Goal: Task Accomplishment & Management: Use online tool/utility

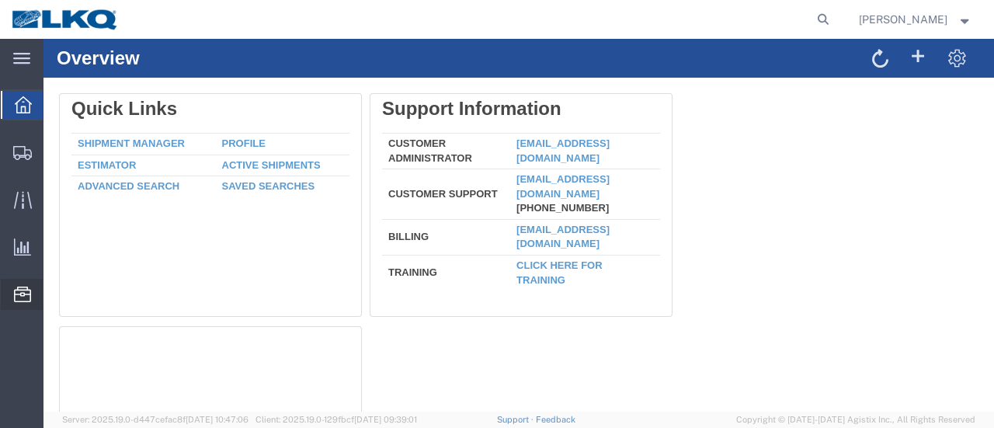
drag, startPoint x: 148, startPoint y: 189, endPoint x: 141, endPoint y: 193, distance: 9.1
click at [0, 0] on span "Location Appointment" at bounding box center [0, 0] width 0 height 0
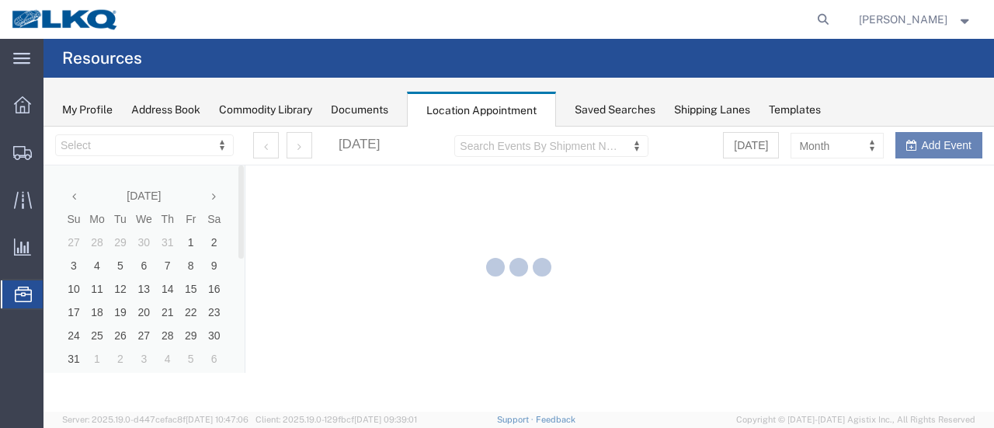
select select "28712"
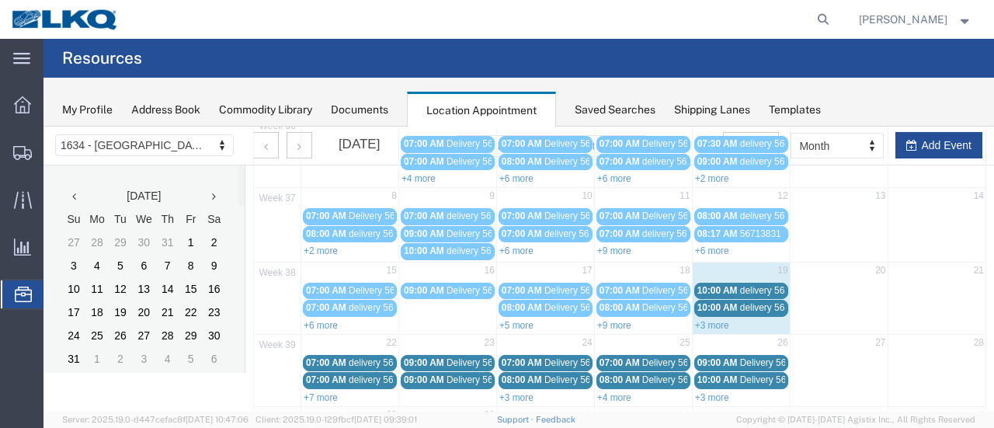
scroll to position [155, 0]
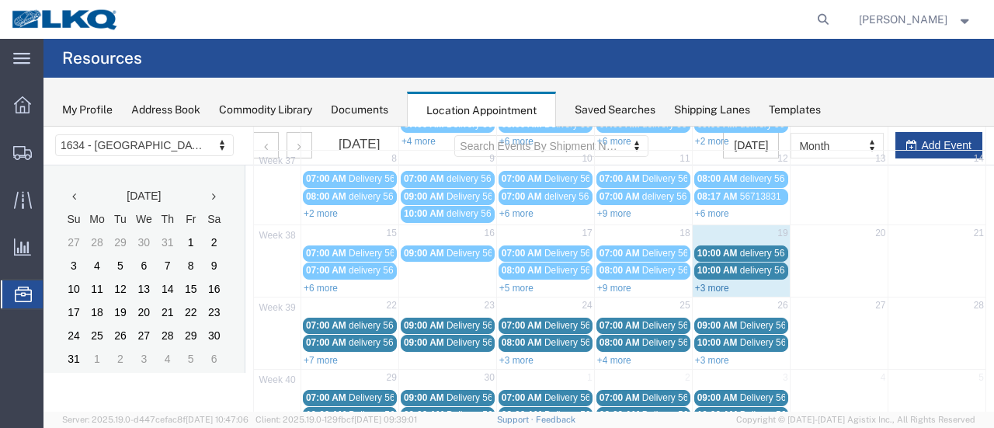
click at [703, 283] on link "+3 more" at bounding box center [712, 288] width 34 height 11
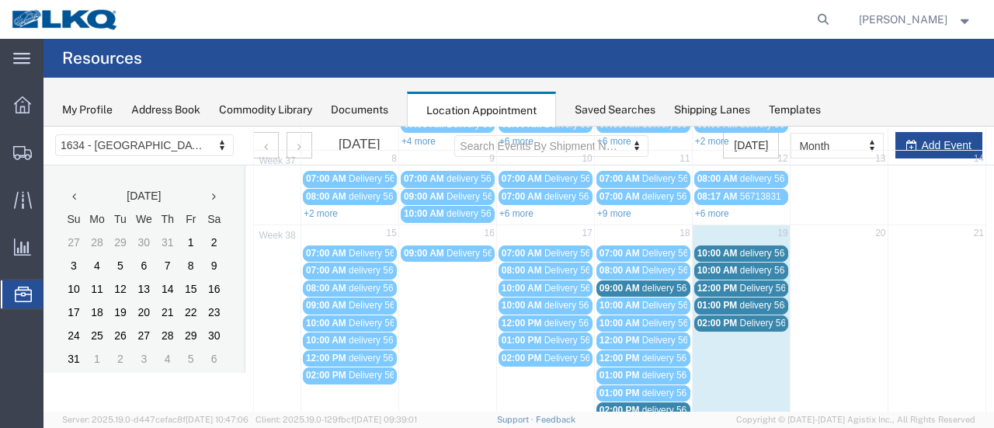
click at [662, 283] on span "delivery 56821934" at bounding box center [679, 288] width 75 height 11
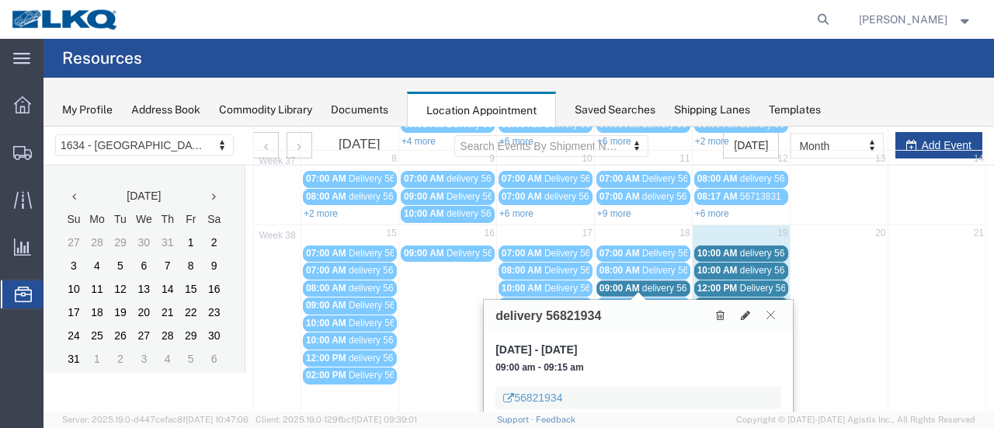
click at [772, 315] on icon at bounding box center [771, 314] width 9 height 9
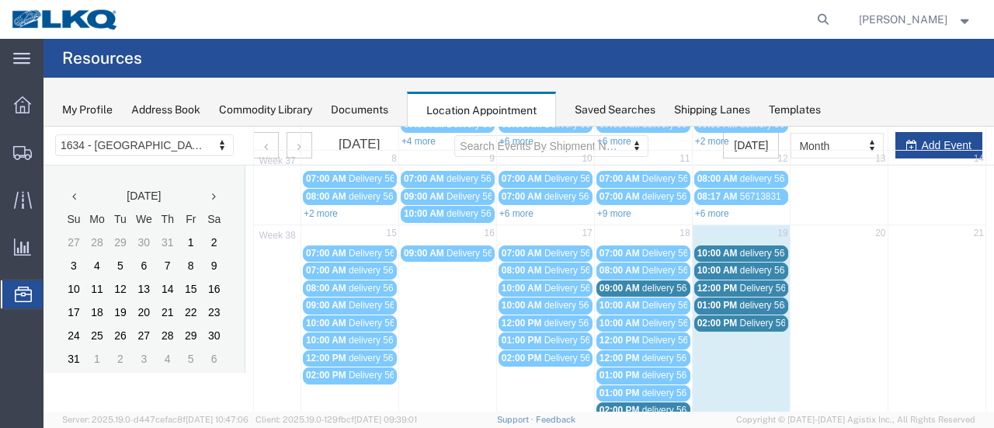
click at [646, 283] on span "delivery 56821934" at bounding box center [679, 288] width 75 height 11
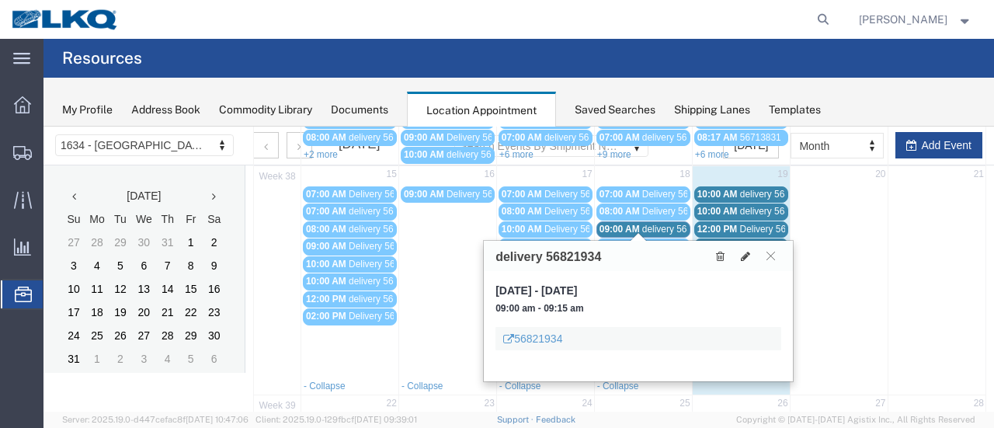
scroll to position [233, 0]
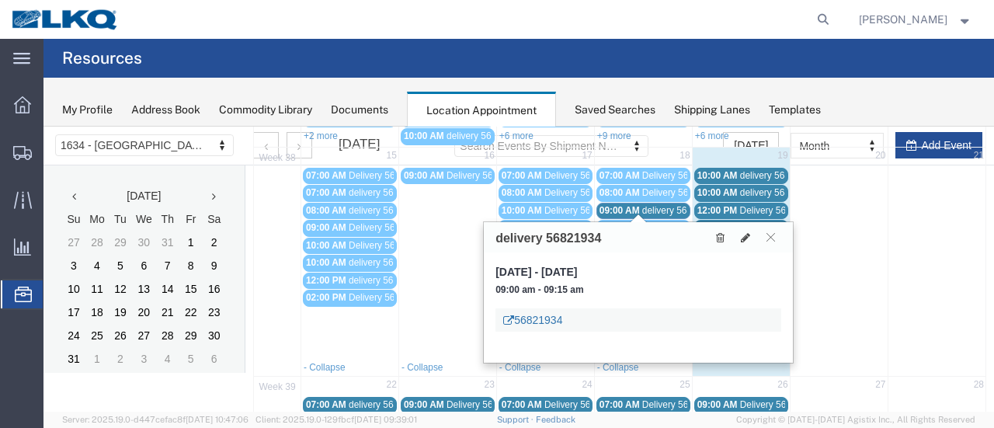
click at [532, 318] on link "56821934" at bounding box center [532, 320] width 59 height 16
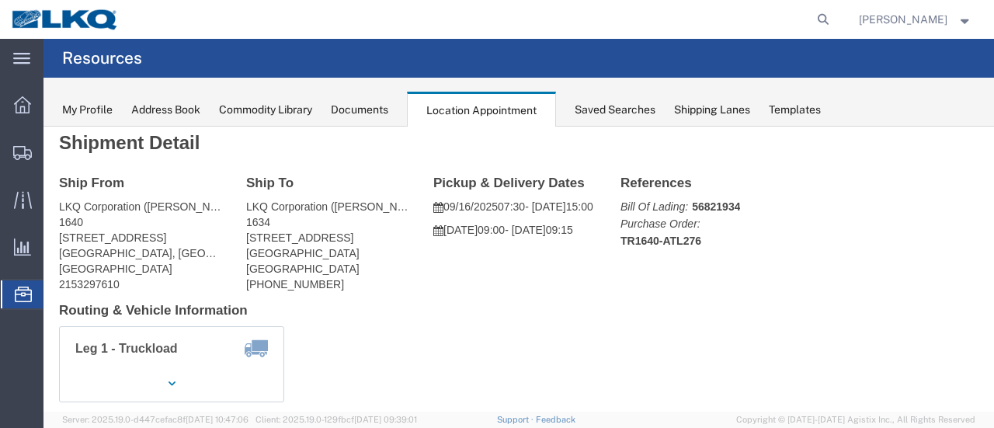
scroll to position [0, 0]
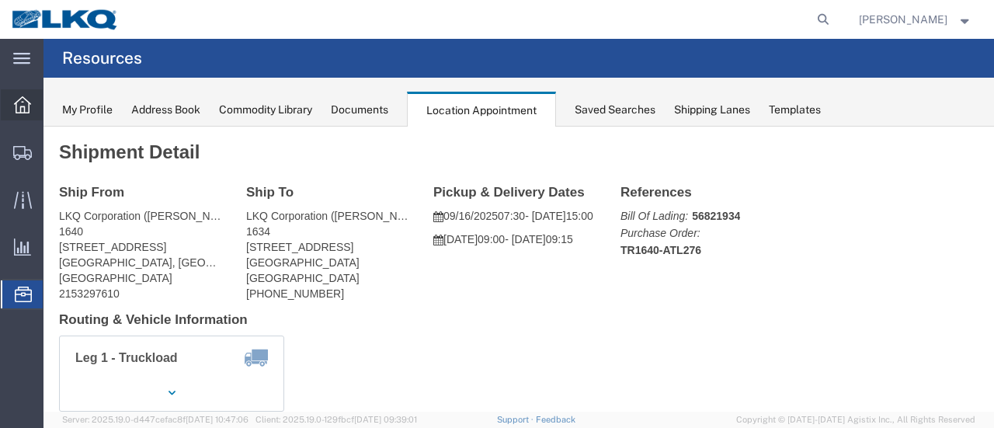
click at [22, 103] on icon at bounding box center [22, 104] width 17 height 17
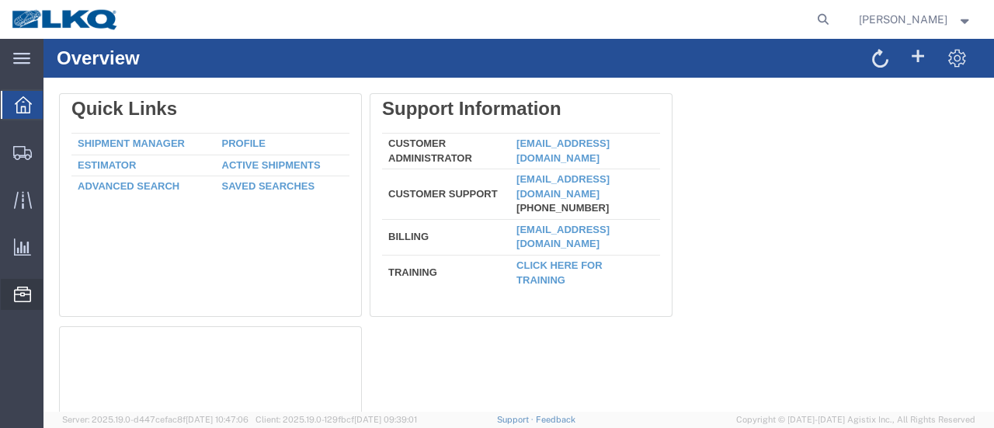
click at [0, 0] on span "Location Appointment" at bounding box center [0, 0] width 0 height 0
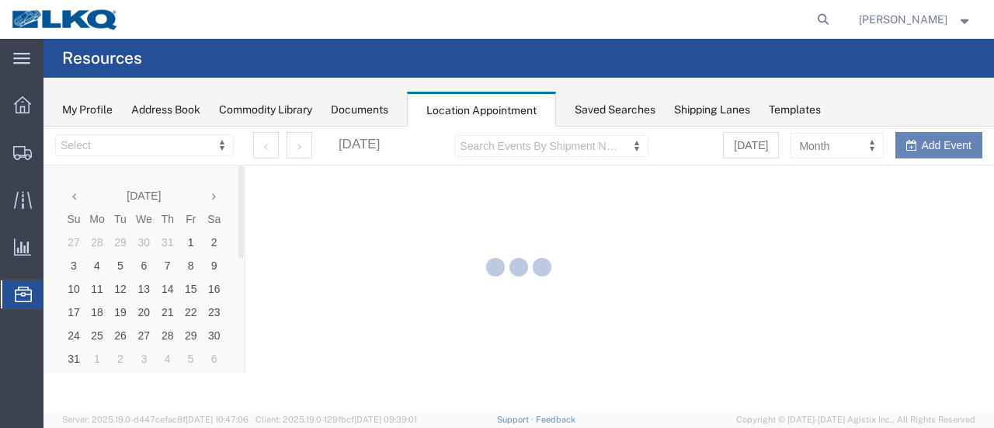
select select "28712"
